Goal: Navigation & Orientation: Locate item on page

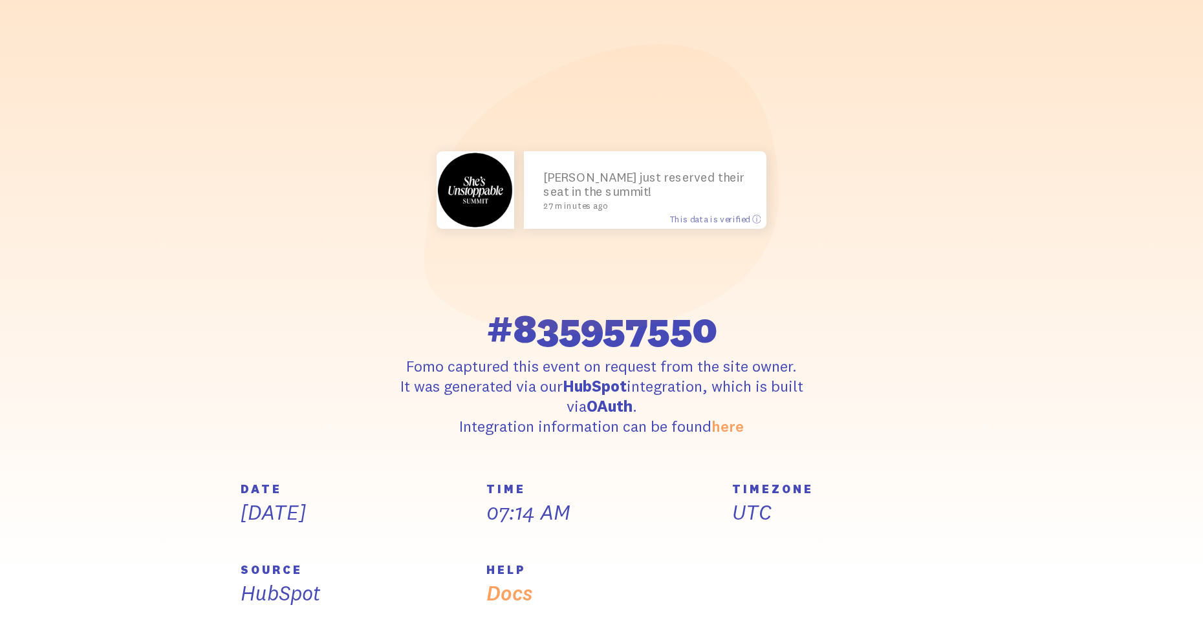
click at [1095, 327] on section "[PERSON_NAME] just reserved their seat in the summit! 27 minutes ago This data …" at bounding box center [601, 239] width 1203 height 489
click at [1066, 341] on section "[PERSON_NAME] just reserved their seat in the summit! 27 minutes ago This data …" at bounding box center [601, 239] width 1203 height 489
click at [1024, 400] on section "[PERSON_NAME] just reserved their seat in the summit! 27 minutes ago This data …" at bounding box center [601, 239] width 1203 height 489
click at [960, 460] on section "[PERSON_NAME] just reserved their seat in the summit! 27 minutes ago This data …" at bounding box center [601, 239] width 1203 height 489
click at [929, 389] on div "[PERSON_NAME] just reserved their seat in the summit! 27 minutes ago This data …" at bounding box center [601, 239] width 737 height 396
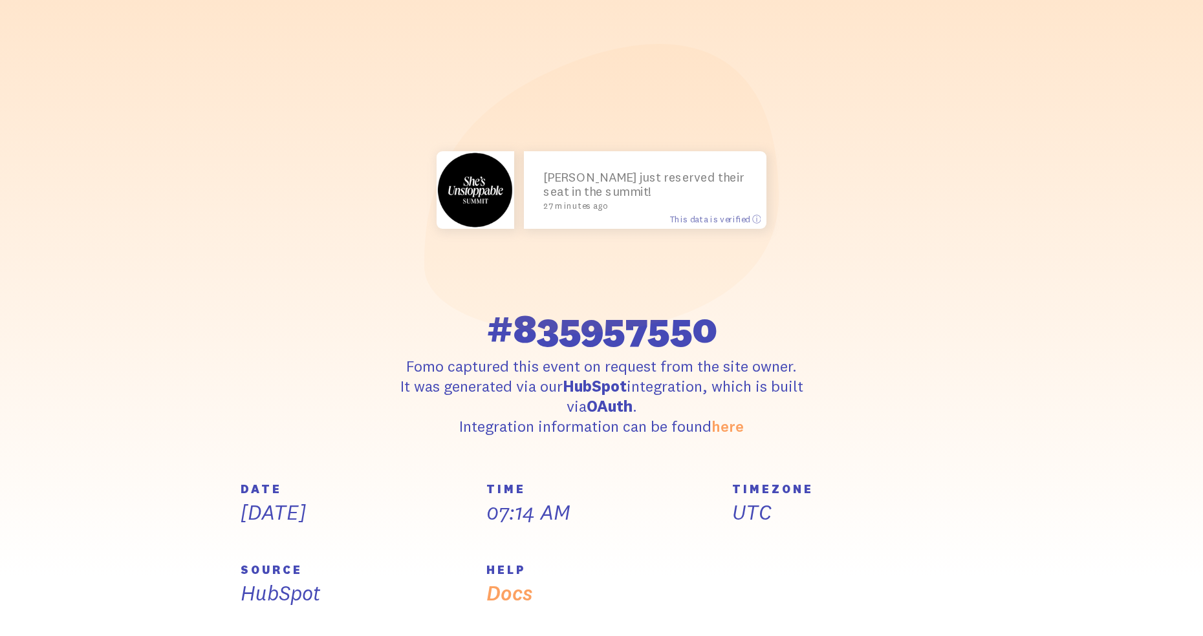
click at [938, 391] on div "[PERSON_NAME] just reserved their seat in the summit! 27 minutes ago This data …" at bounding box center [601, 239] width 737 height 396
click at [912, 372] on div "[PERSON_NAME] just reserved their seat in the summit! 27 minutes ago This data …" at bounding box center [601, 239] width 737 height 396
click at [888, 363] on div "[PERSON_NAME] just reserved their seat in the summit! 27 minutes ago This data …" at bounding box center [601, 239] width 737 height 396
click at [877, 115] on div "[PERSON_NAME] just reserved their seat in the summit! 27 minutes ago This data …" at bounding box center [601, 239] width 737 height 396
click at [1018, 292] on section "[PERSON_NAME] just reserved their seat in the summit! 27 minutes ago This data …" at bounding box center [601, 239] width 1203 height 489
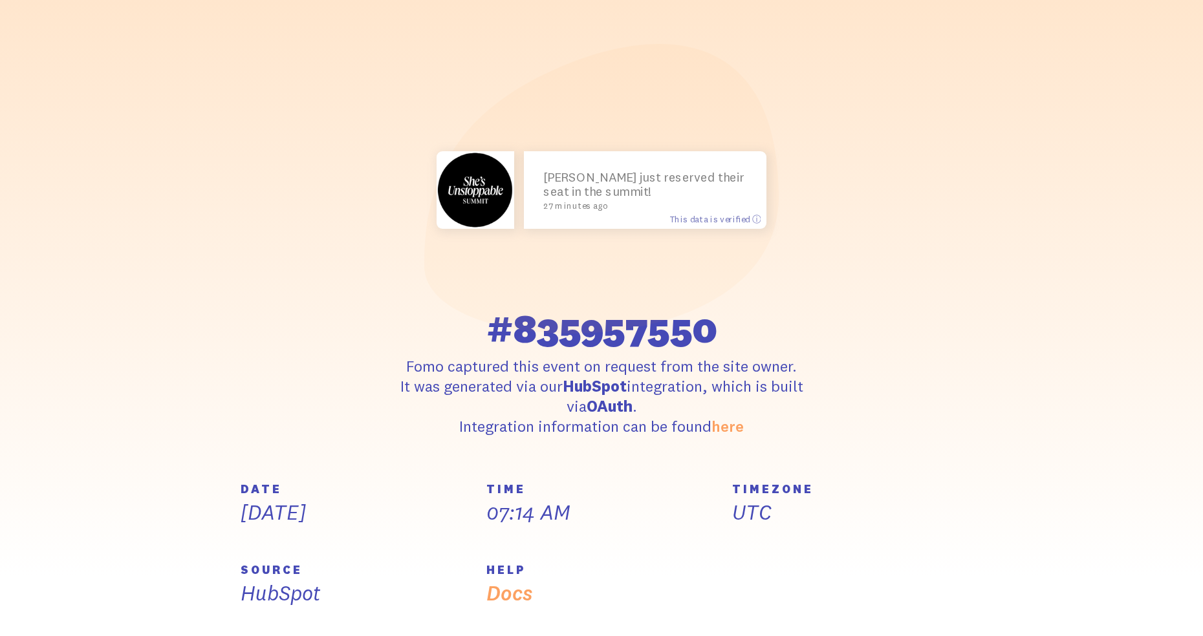
click at [987, 339] on section "[PERSON_NAME] just reserved their seat in the summit! 27 minutes ago This data …" at bounding box center [601, 239] width 1203 height 489
click at [974, 456] on section "[PERSON_NAME] just reserved their seat in the summit! 27 minutes ago This data …" at bounding box center [601, 239] width 1203 height 489
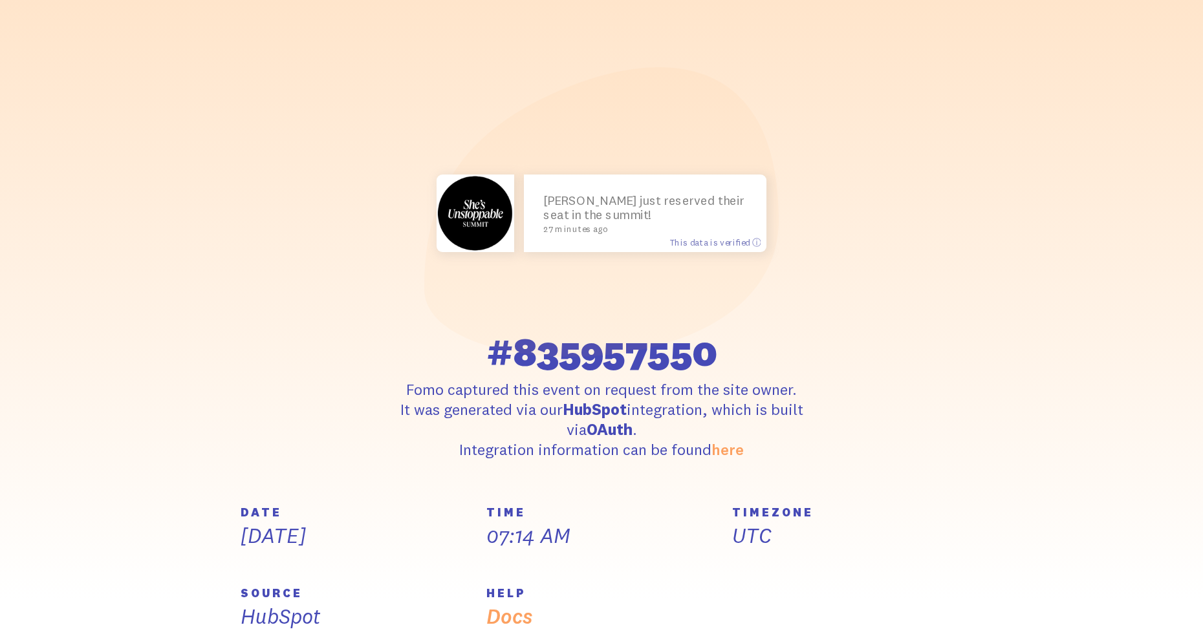
scroll to position [47, 0]
click at [10, 436] on section "[PERSON_NAME] just reserved their seat in the summit! 27 minutes ago This data …" at bounding box center [601, 263] width 1203 height 489
click at [25, 502] on section "[PERSON_NAME] just reserved their seat in the summit! 27 minutes ago This data …" at bounding box center [601, 263] width 1203 height 489
click at [828, 558] on div "TIMEZONE UTC" at bounding box center [847, 548] width 246 height 81
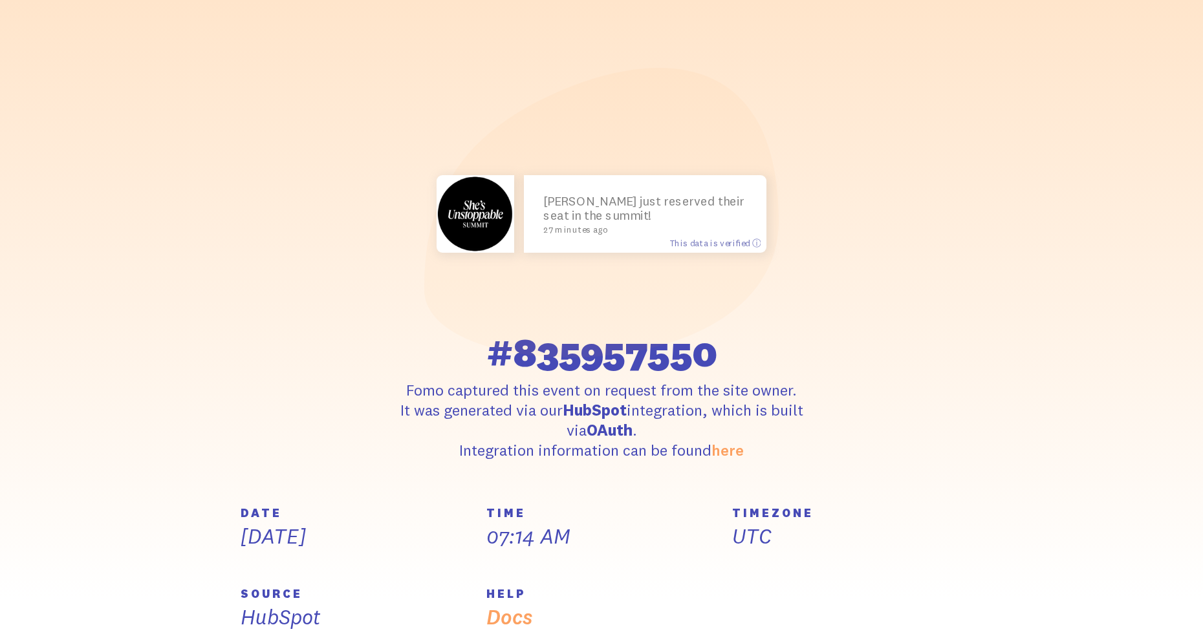
click at [828, 498] on section "[PERSON_NAME] just reserved their seat in the summit! 27 minutes ago This data …" at bounding box center [601, 263] width 1203 height 489
click at [835, 488] on section "[PERSON_NAME] just reserved their seat in the summit! 27 minutes ago This data …" at bounding box center [601, 263] width 1203 height 489
click at [830, 508] on h5 "TIMEZONE" at bounding box center [847, 514] width 230 height 12
click at [817, 497] on section "[PERSON_NAME] just reserved their seat in the summit! 27 minutes ago This data …" at bounding box center [601, 263] width 1203 height 489
click at [827, 523] on p "UTC" at bounding box center [847, 536] width 230 height 27
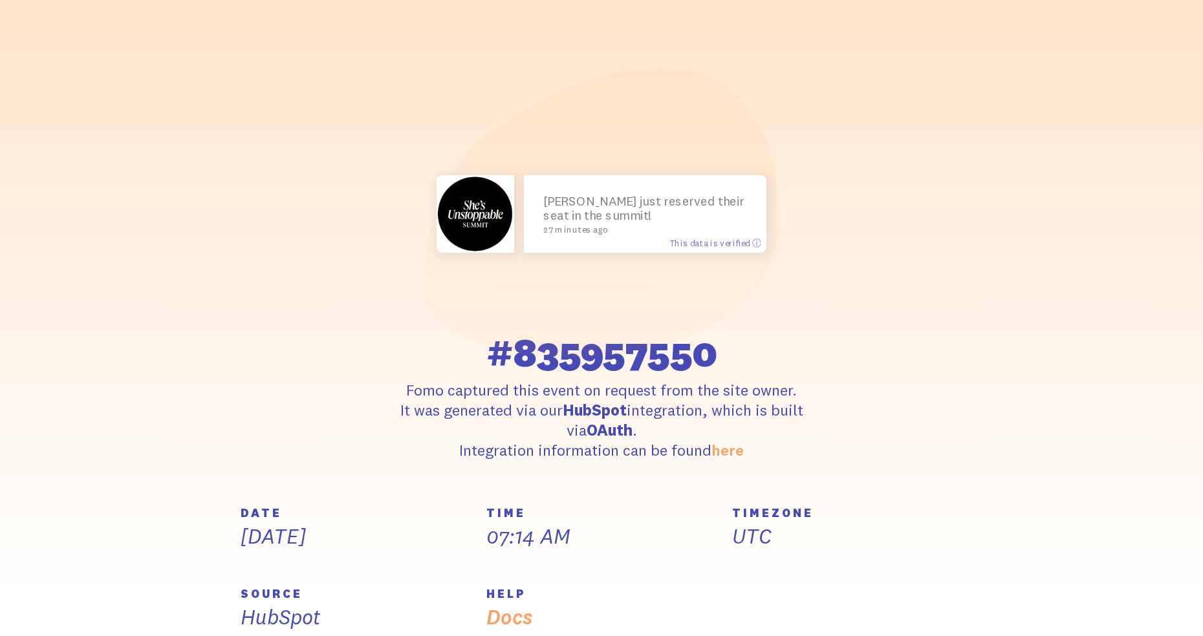
click at [808, 509] on h5 "TIMEZONE" at bounding box center [847, 514] width 230 height 12
click at [788, 508] on h5 "TIMEZONE" at bounding box center [847, 514] width 230 height 12
click at [819, 405] on p "Fomo captured this event on request from the site owner. It was generated via o…" at bounding box center [601, 420] width 476 height 81
click at [864, 269] on div "[PERSON_NAME] just reserved their seat in the summit! 27 minutes ago This data …" at bounding box center [601, 263] width 737 height 396
